Goal: Obtain resource: Download file/media

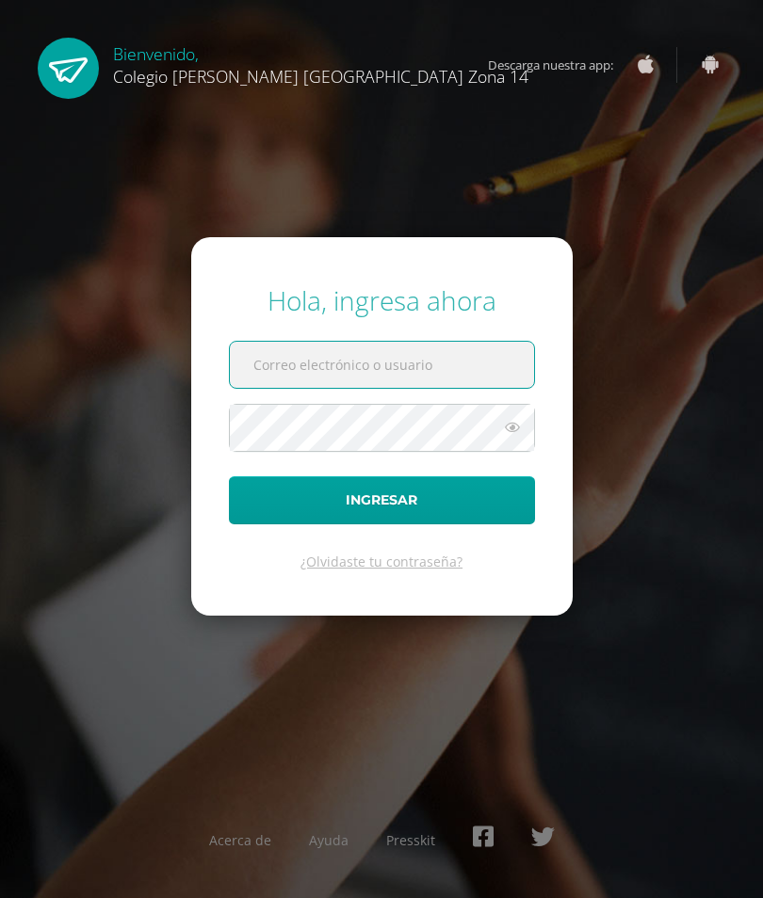
type input "jpereira14@colegioselshaddai.edu.gt"
click at [381, 524] on button "Ingresar" at bounding box center [382, 500] width 306 height 48
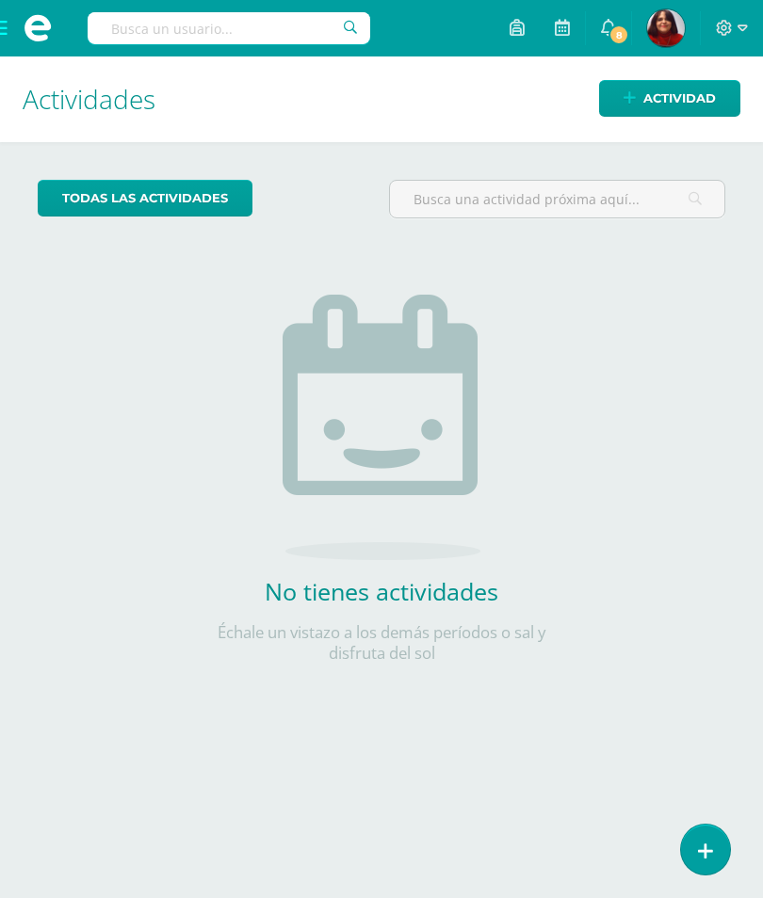
click at [0, 27] on span at bounding box center [37, 28] width 75 height 56
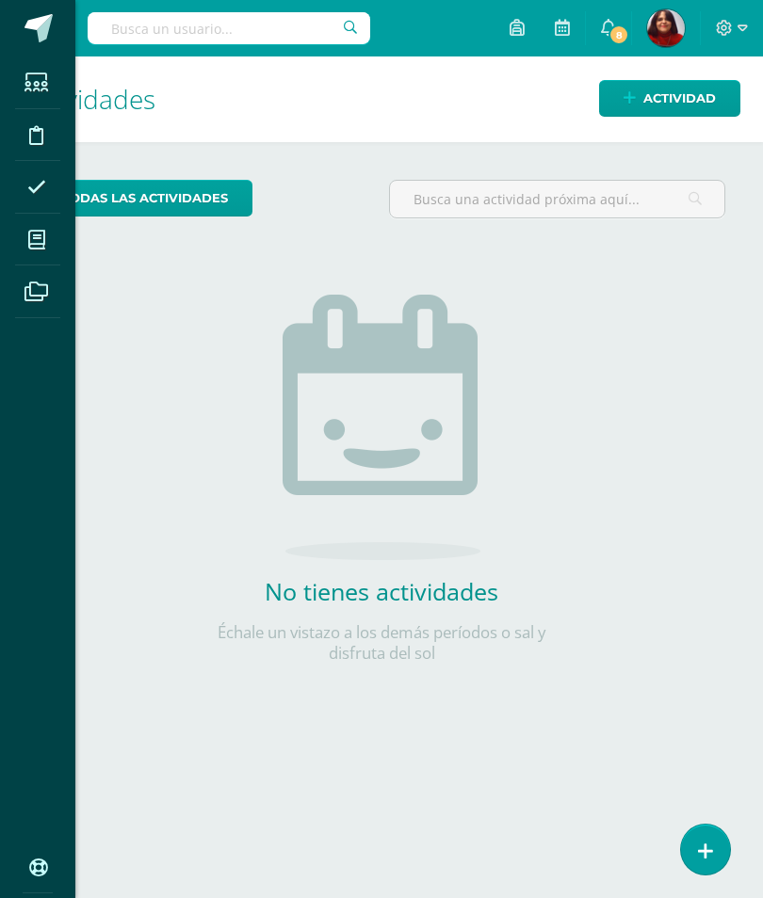
click at [28, 244] on icon at bounding box center [35, 240] width 17 height 19
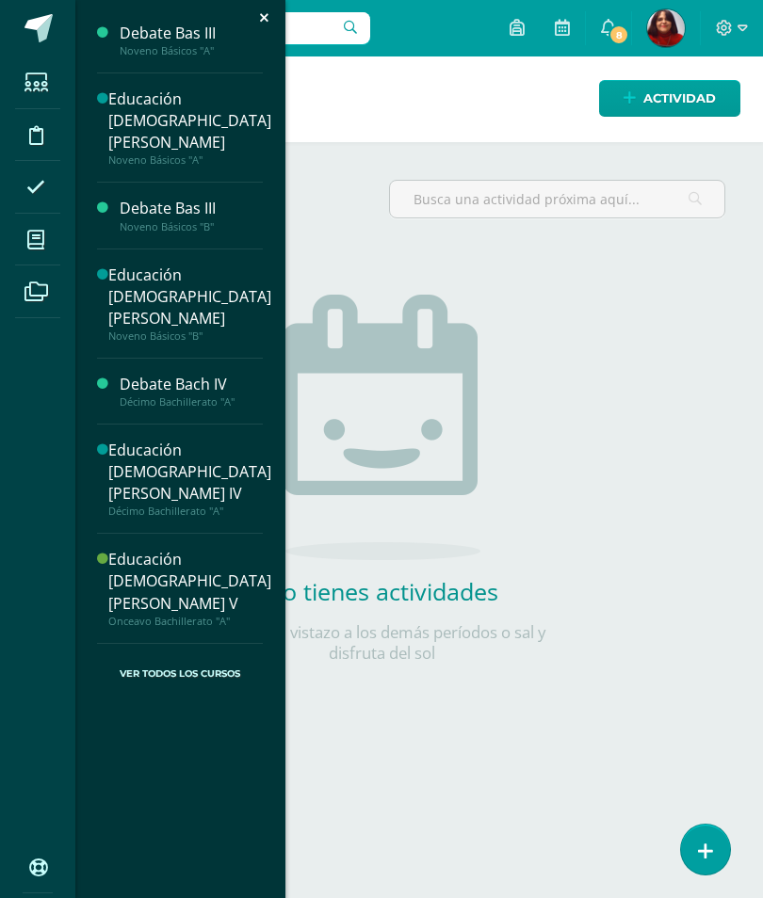
click at [166, 41] on div "Debate Bas III" at bounding box center [191, 34] width 143 height 22
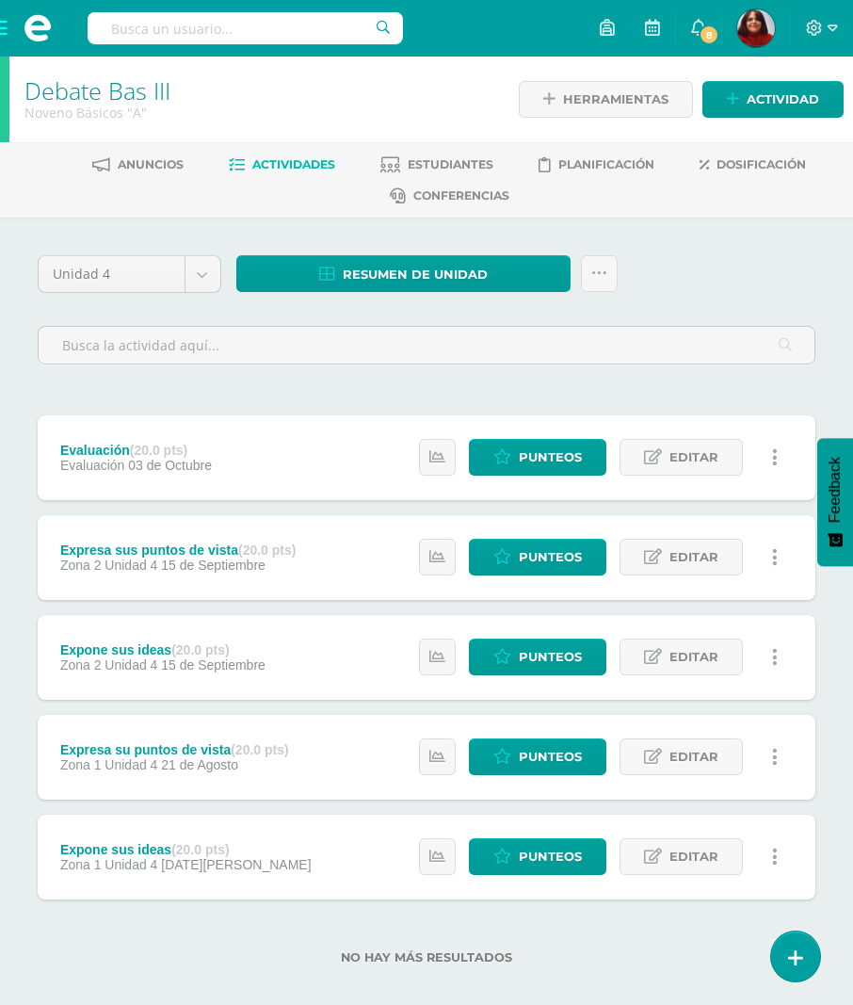
click at [413, 265] on span "Resumen de unidad" at bounding box center [415, 274] width 145 height 35
click at [413, 181] on link "Descargar como PDF" at bounding box center [404, 179] width 201 height 29
click at [9, 26] on span at bounding box center [37, 28] width 75 height 56
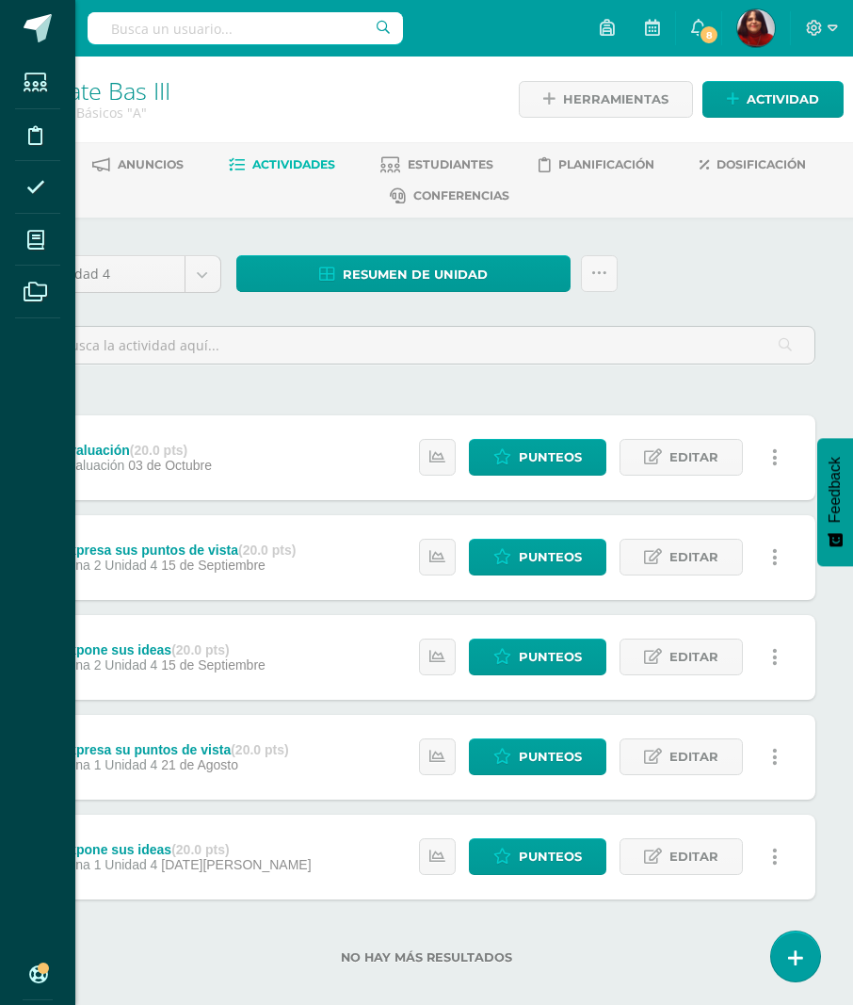
click at [21, 235] on span at bounding box center [36, 239] width 42 height 42
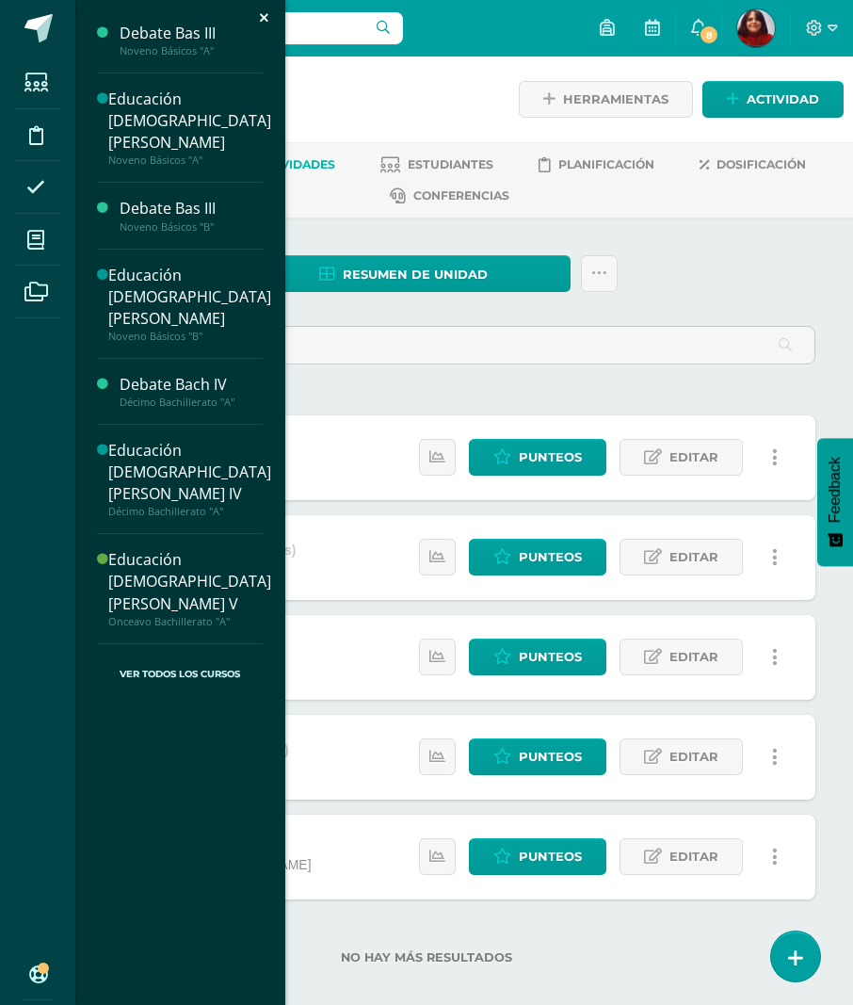
click at [148, 112] on div "Educación [DEMOGRAPHIC_DATA][PERSON_NAME]" at bounding box center [189, 120] width 163 height 65
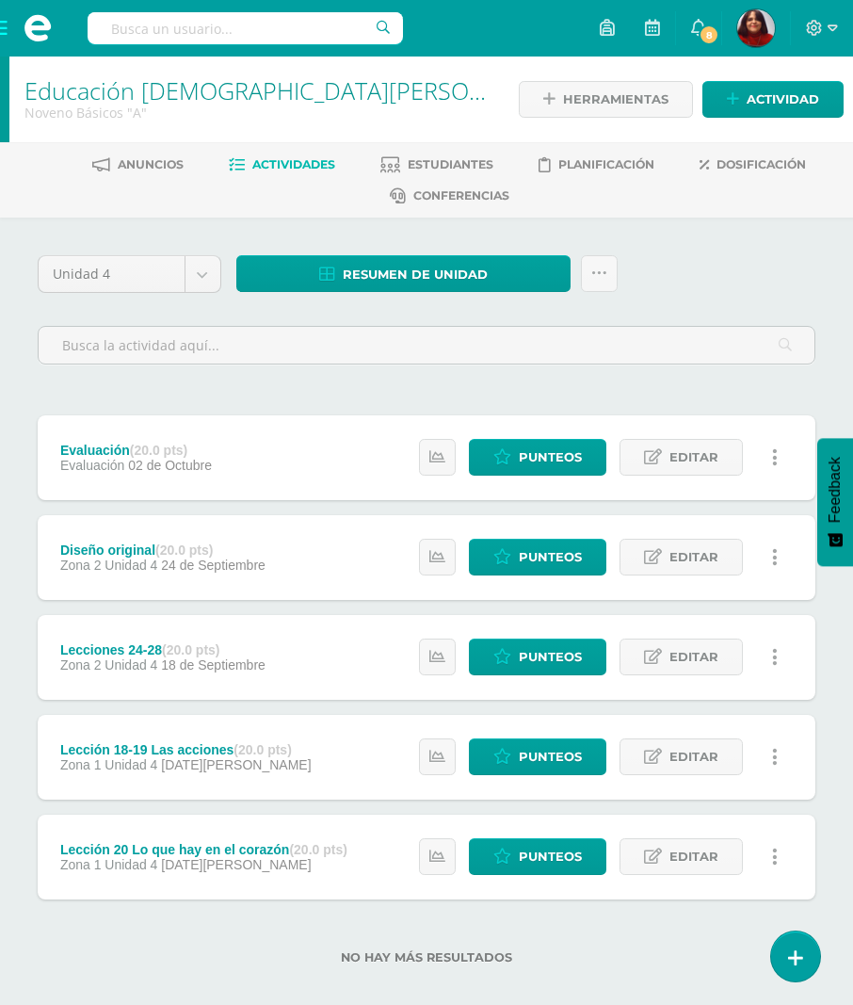
click at [398, 277] on span "Resumen de unidad" at bounding box center [415, 274] width 145 height 35
click at [411, 186] on link "Descargar como PDF" at bounding box center [404, 179] width 201 height 29
click at [1, 29] on span at bounding box center [37, 28] width 75 height 56
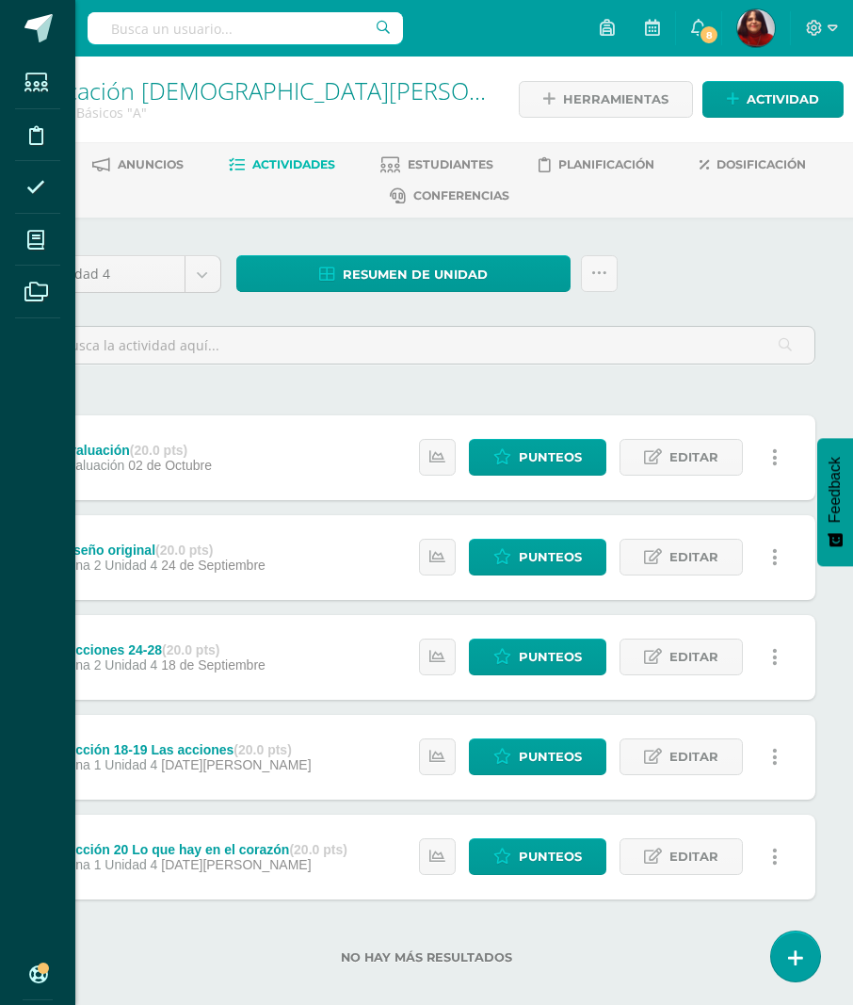
click at [20, 242] on span at bounding box center [36, 239] width 42 height 42
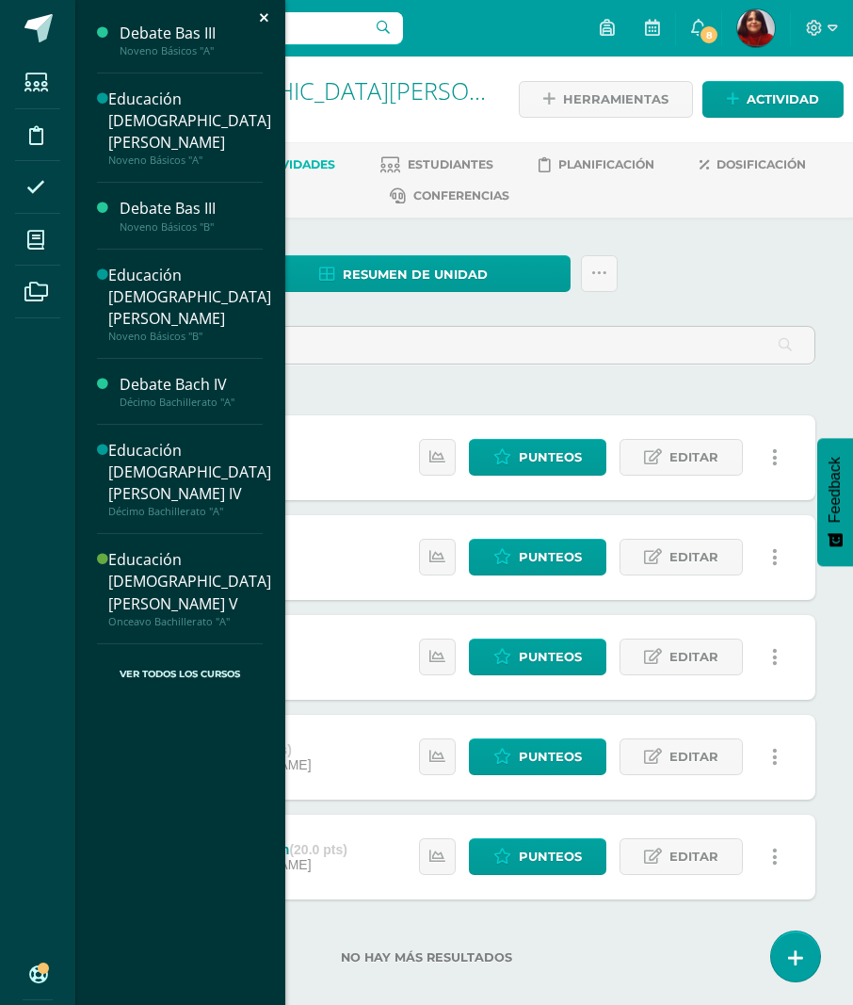
click at [175, 220] on div "Noveno Básicos "B"" at bounding box center [191, 226] width 143 height 13
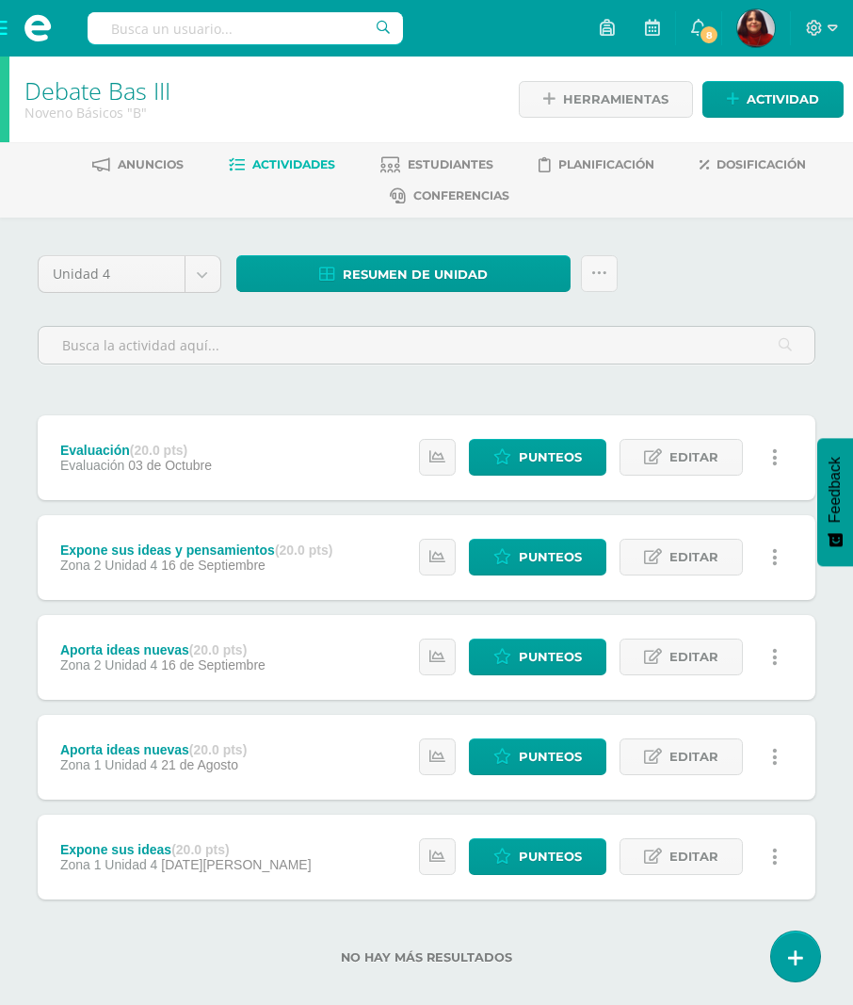
click at [393, 275] on span "Resumen de unidad" at bounding box center [415, 274] width 145 height 35
click at [391, 185] on link "Descargar como PDF" at bounding box center [404, 179] width 201 height 29
click at [1, 22] on span at bounding box center [37, 28] width 75 height 56
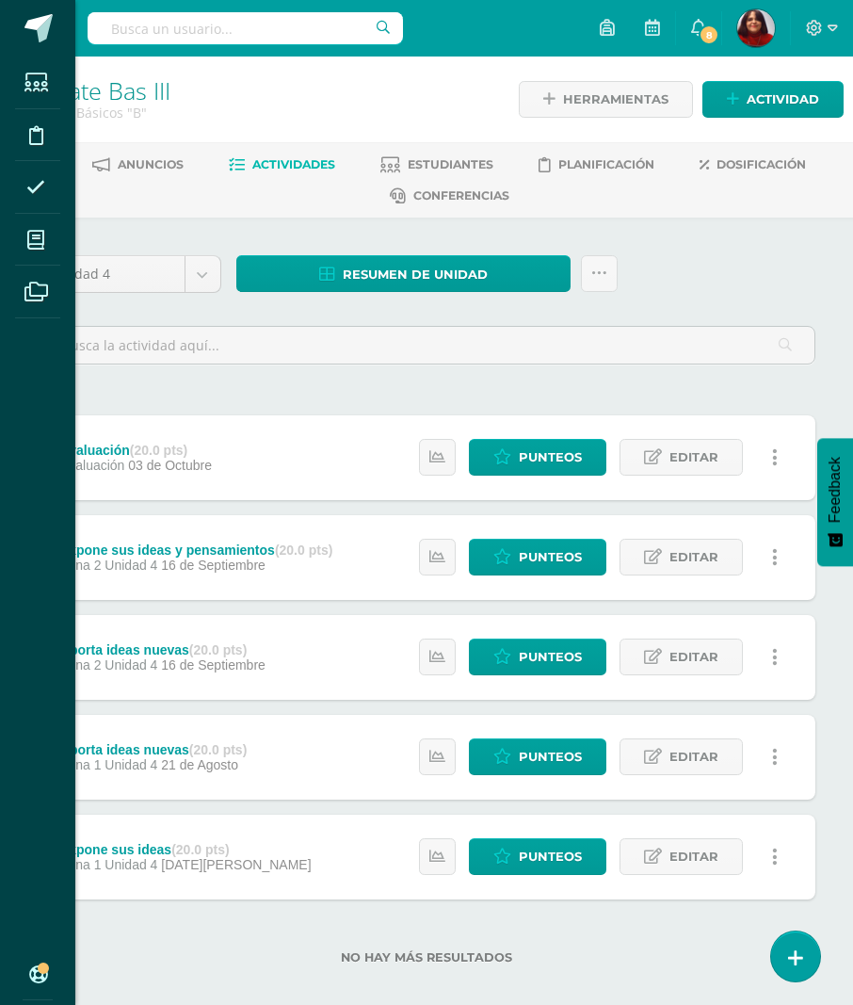
click at [32, 235] on icon at bounding box center [35, 240] width 17 height 19
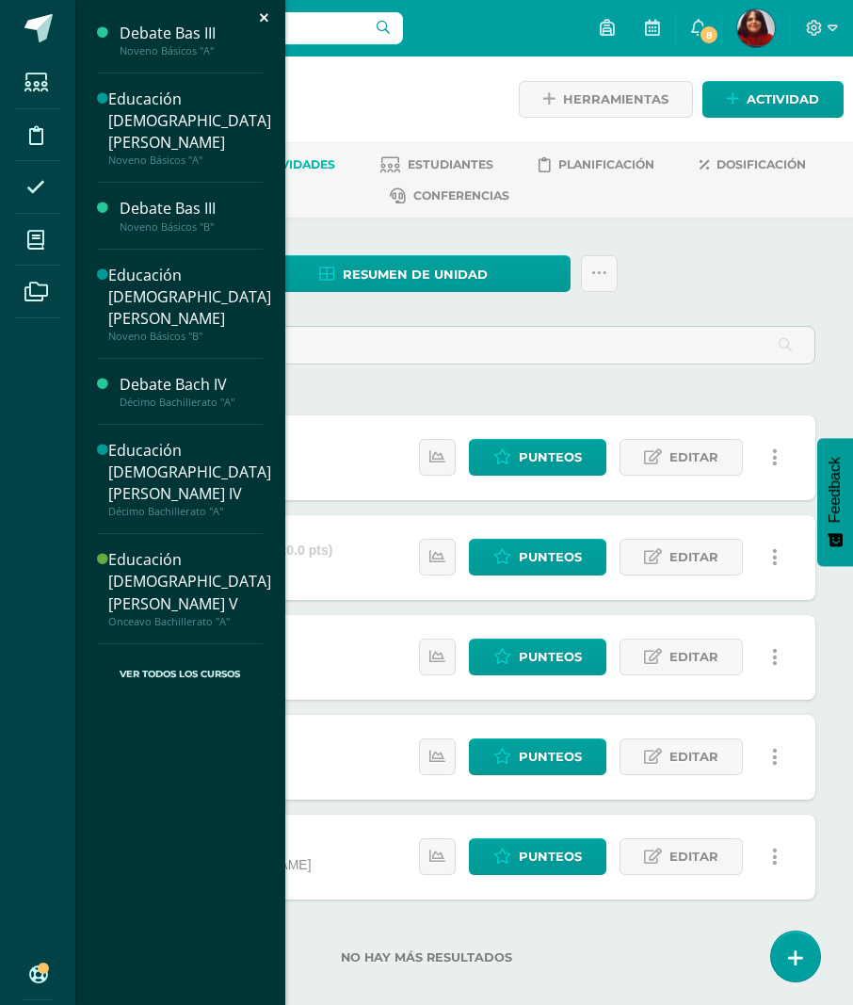
click at [163, 269] on div "Educación [DEMOGRAPHIC_DATA][PERSON_NAME]" at bounding box center [189, 297] width 163 height 65
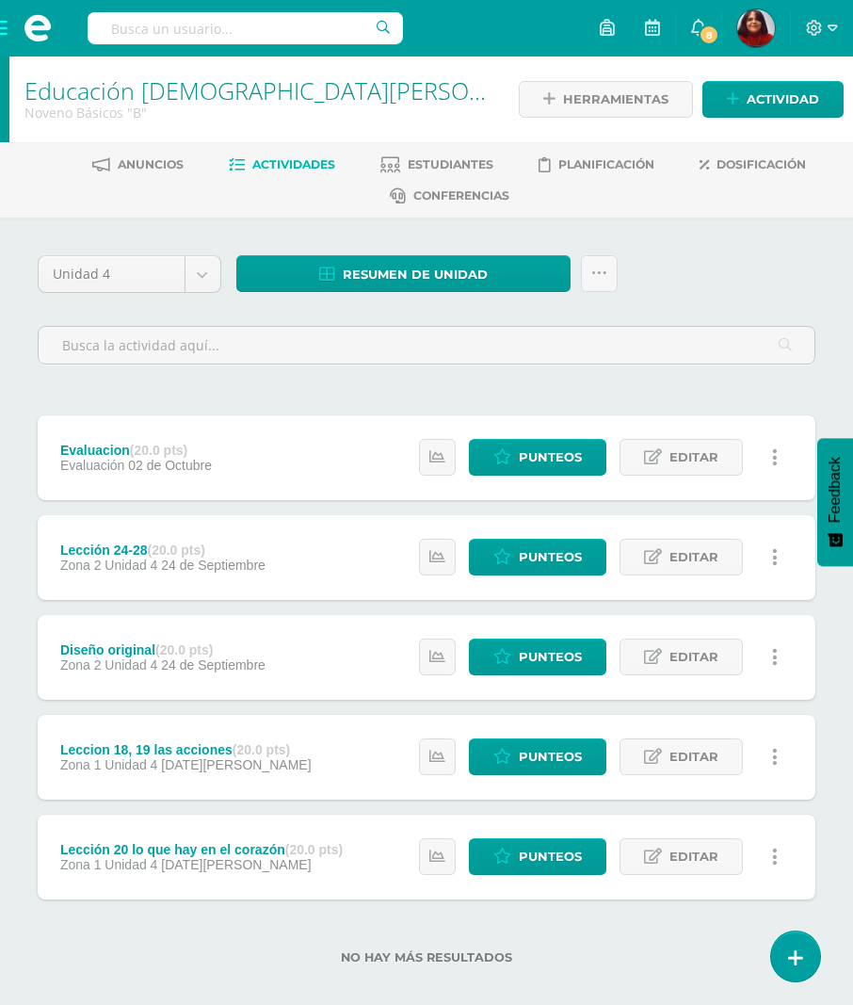
click at [406, 274] on span "Resumen de unidad" at bounding box center [415, 274] width 145 height 35
click at [387, 186] on link "Descargar como PDF" at bounding box center [404, 179] width 201 height 29
click at [0, 22] on span at bounding box center [37, 28] width 75 height 56
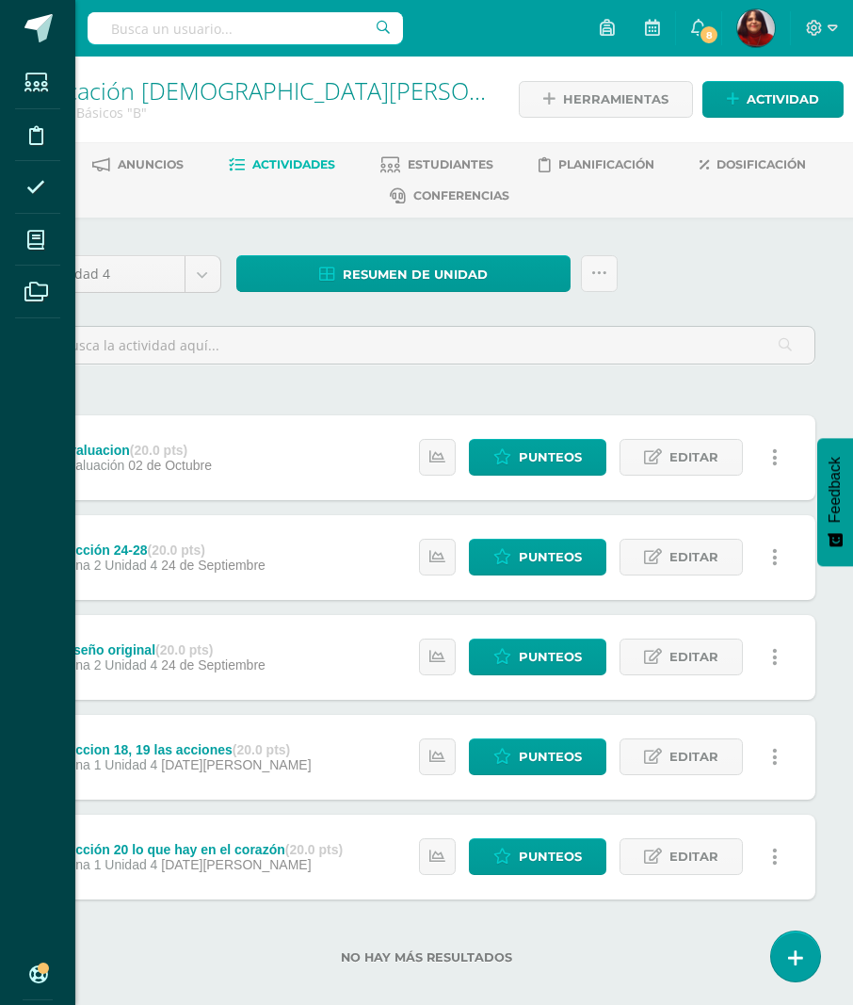
click at [33, 244] on icon at bounding box center [35, 240] width 17 height 19
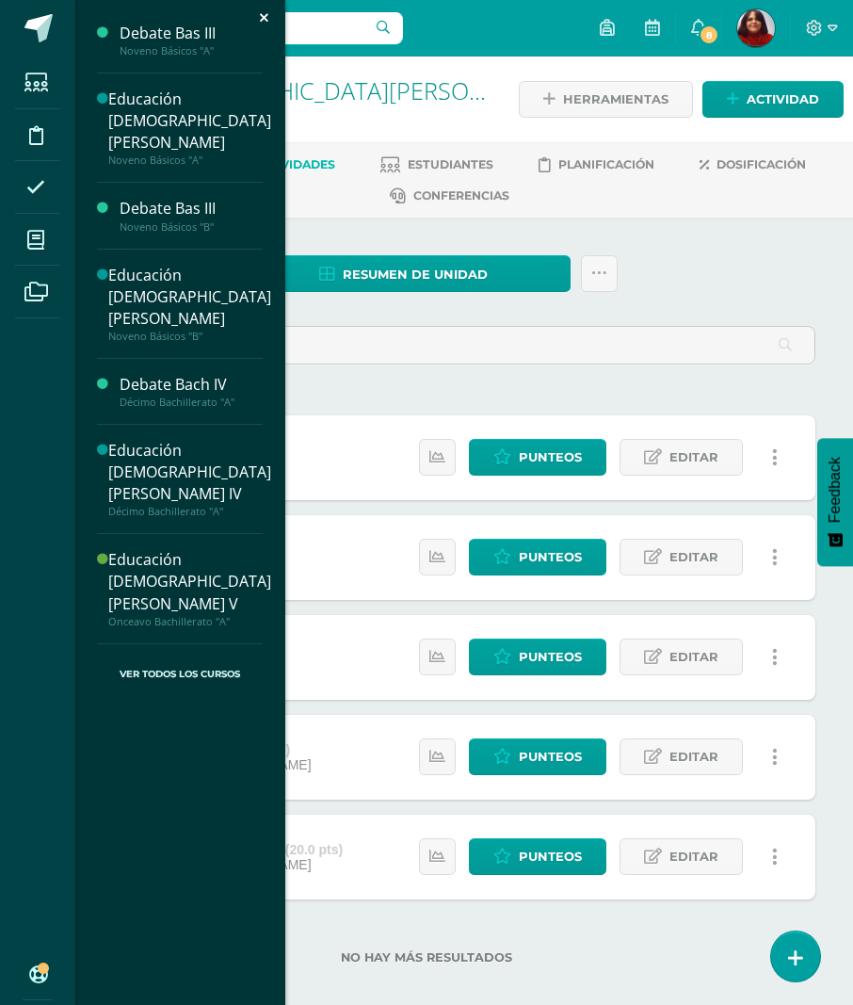
click at [168, 374] on div "Debate Bach IV" at bounding box center [191, 385] width 143 height 22
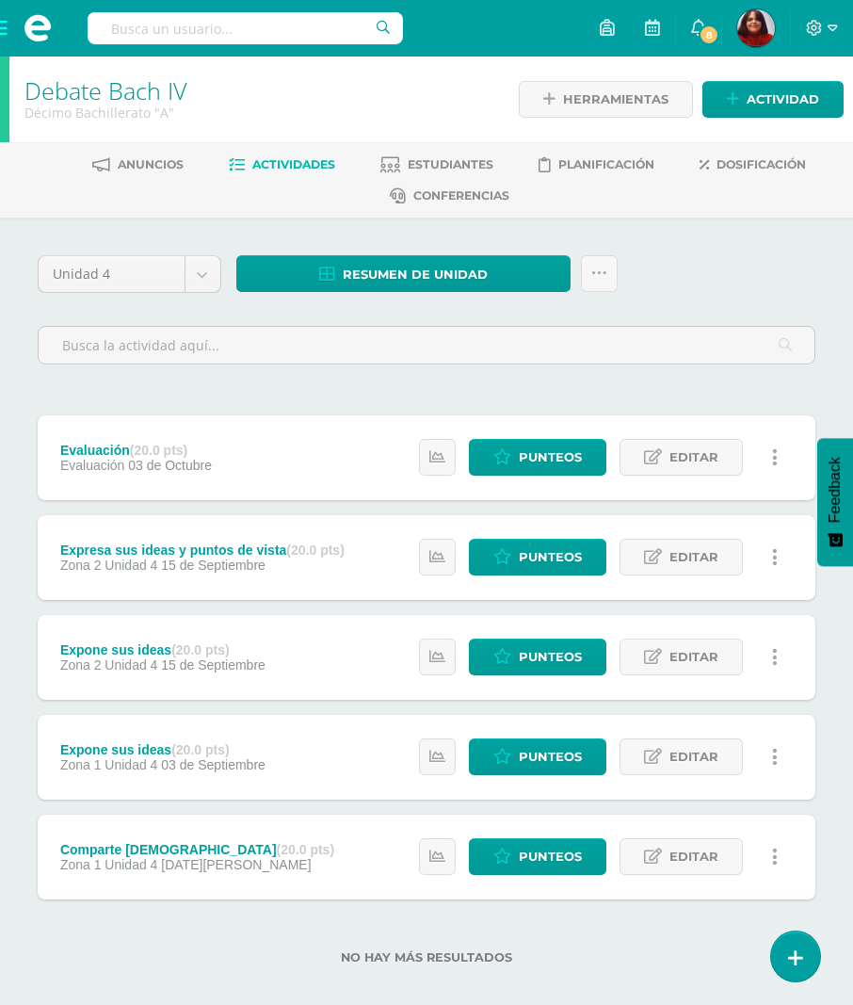
click at [393, 265] on span "Resumen de unidad" at bounding box center [415, 274] width 145 height 35
click at [375, 188] on link "Descargar como PDF" at bounding box center [404, 179] width 201 height 29
click at [0, 24] on span at bounding box center [37, 28] width 75 height 56
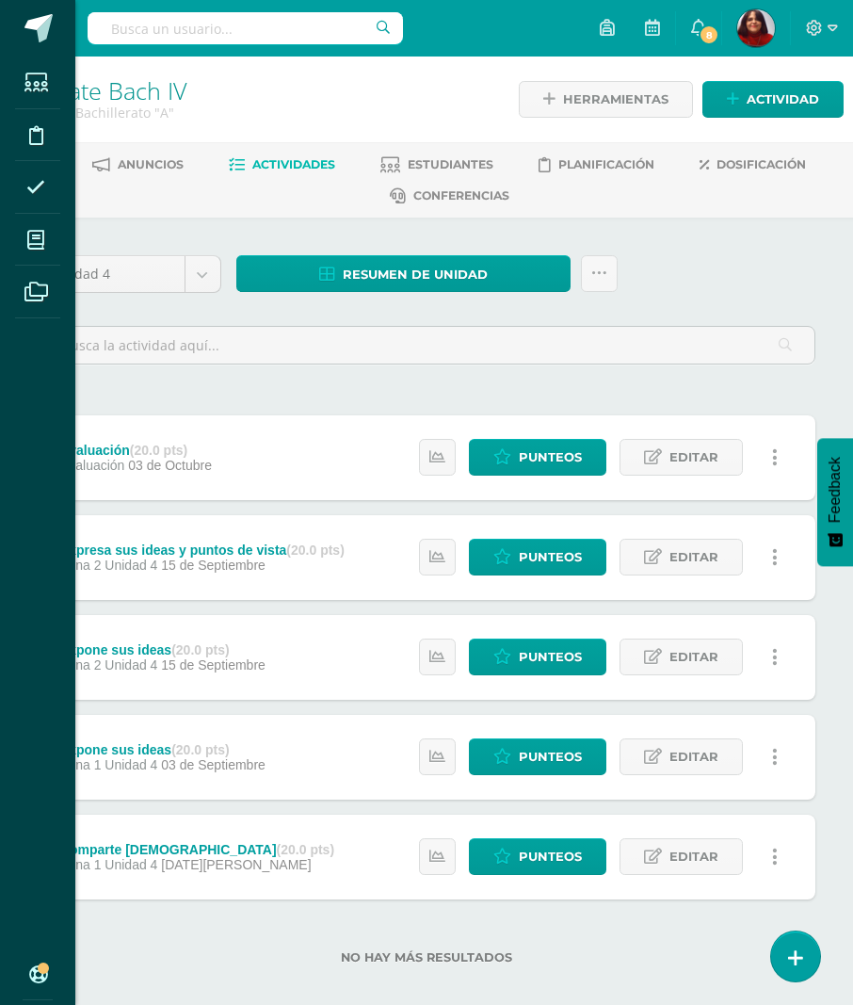
click at [32, 229] on span at bounding box center [36, 239] width 42 height 42
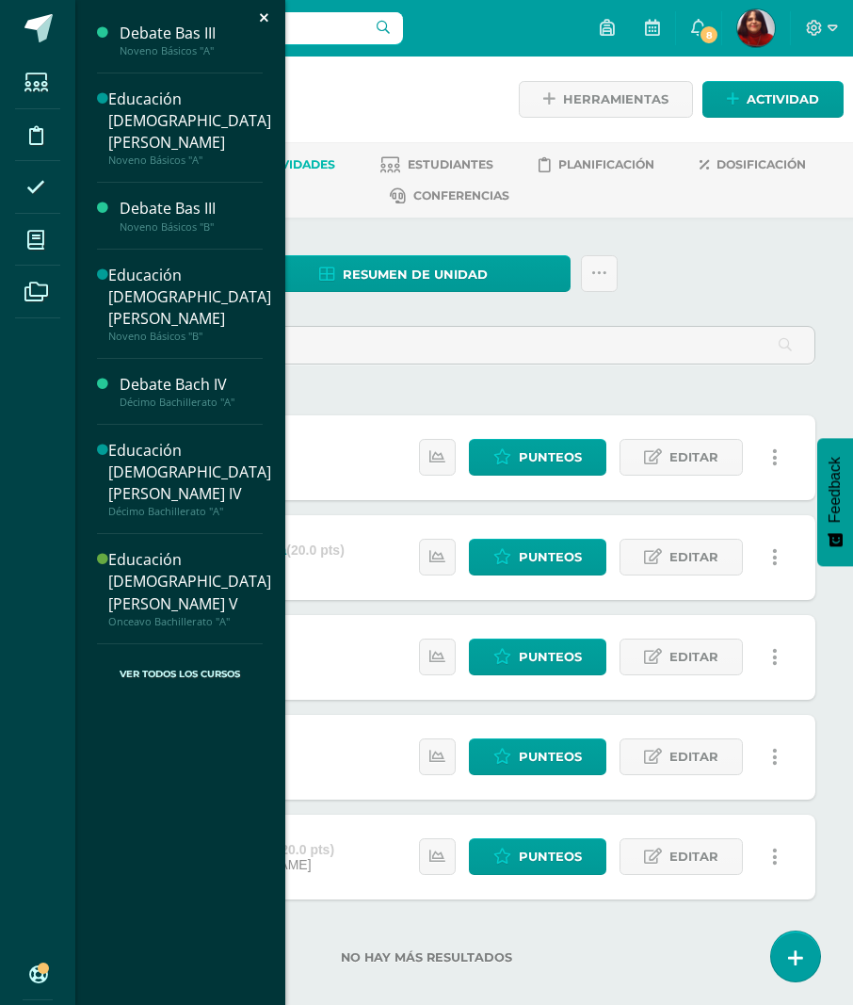
click at [144, 440] on div "Educación [DEMOGRAPHIC_DATA][PERSON_NAME] IV" at bounding box center [189, 472] width 163 height 65
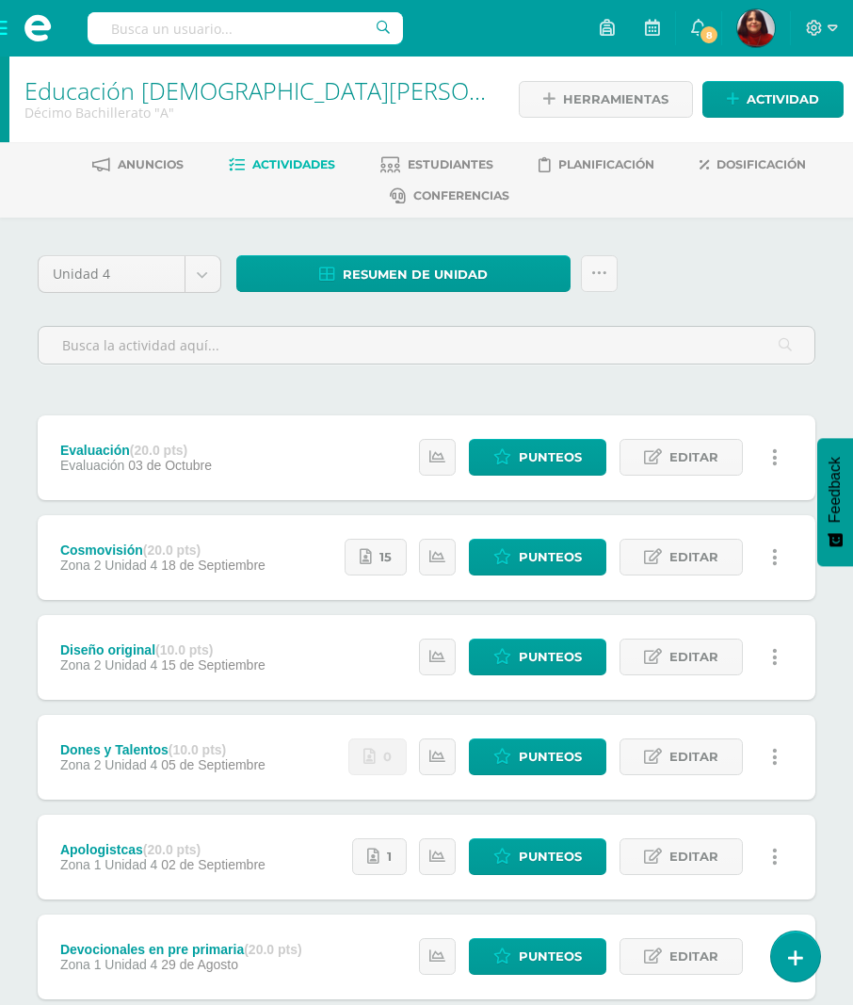
click at [390, 268] on span "Resumen de unidad" at bounding box center [415, 274] width 145 height 35
click at [390, 176] on link "Descargar como PDF" at bounding box center [404, 179] width 201 height 29
click at [0, 28] on span at bounding box center [37, 28] width 75 height 56
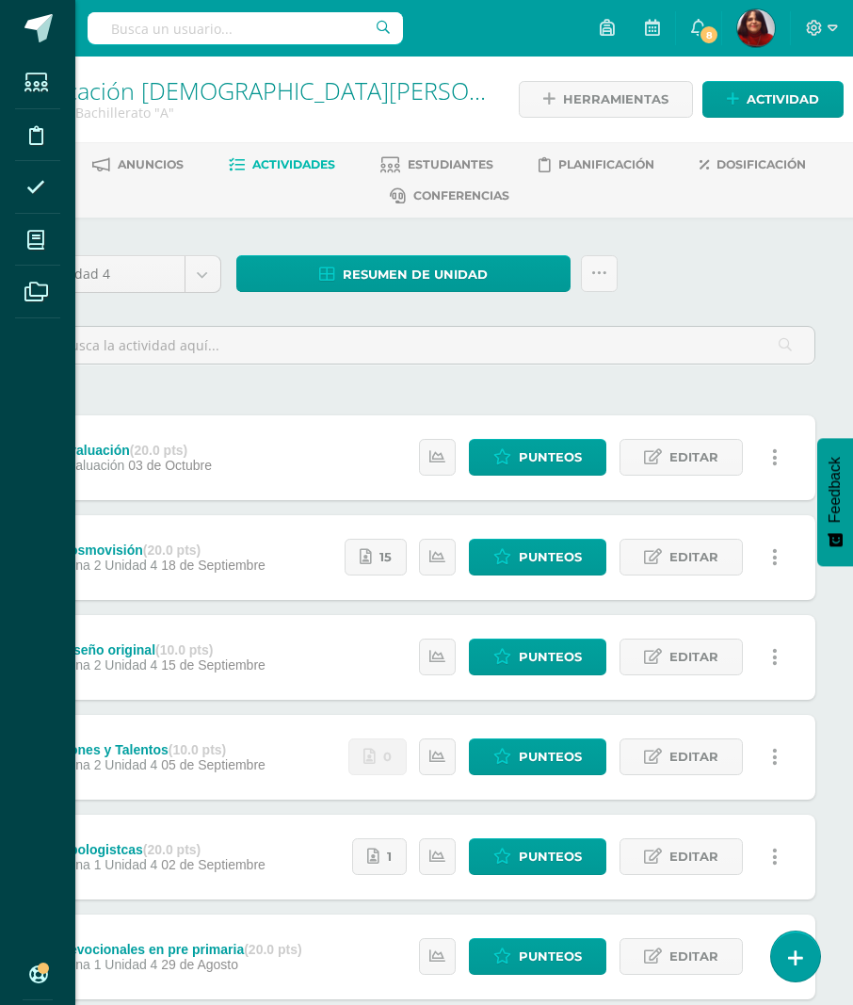
click at [34, 250] on span at bounding box center [36, 239] width 42 height 42
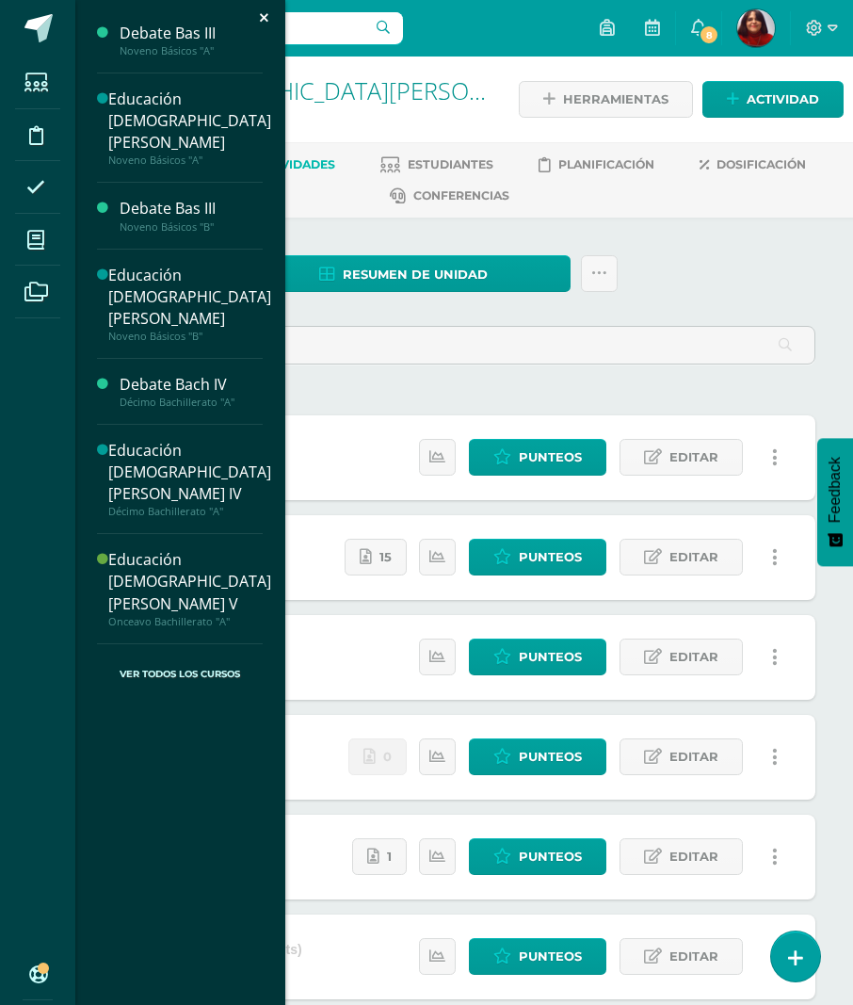
click at [151, 549] on div "Educación [DEMOGRAPHIC_DATA][PERSON_NAME] V" at bounding box center [189, 581] width 163 height 65
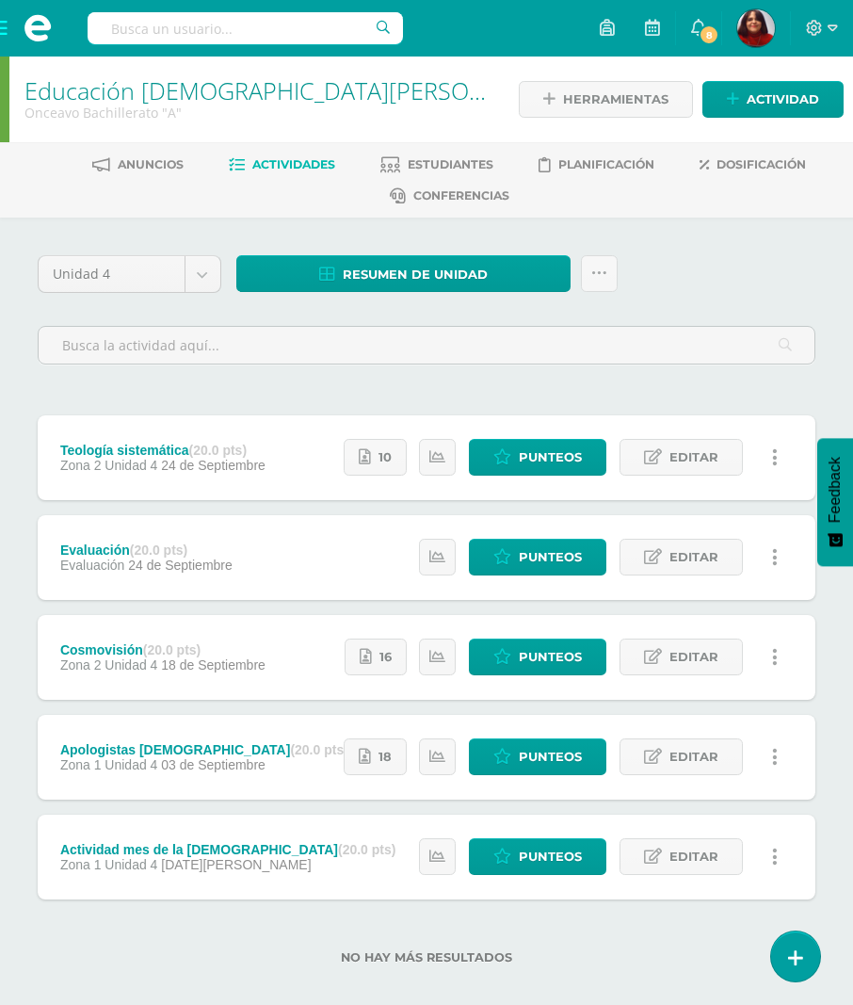
click at [357, 268] on span "Resumen de unidad" at bounding box center [415, 274] width 145 height 35
click at [389, 185] on link "Descargar como PDF" at bounding box center [404, 179] width 201 height 29
